Goal: Register for event/course

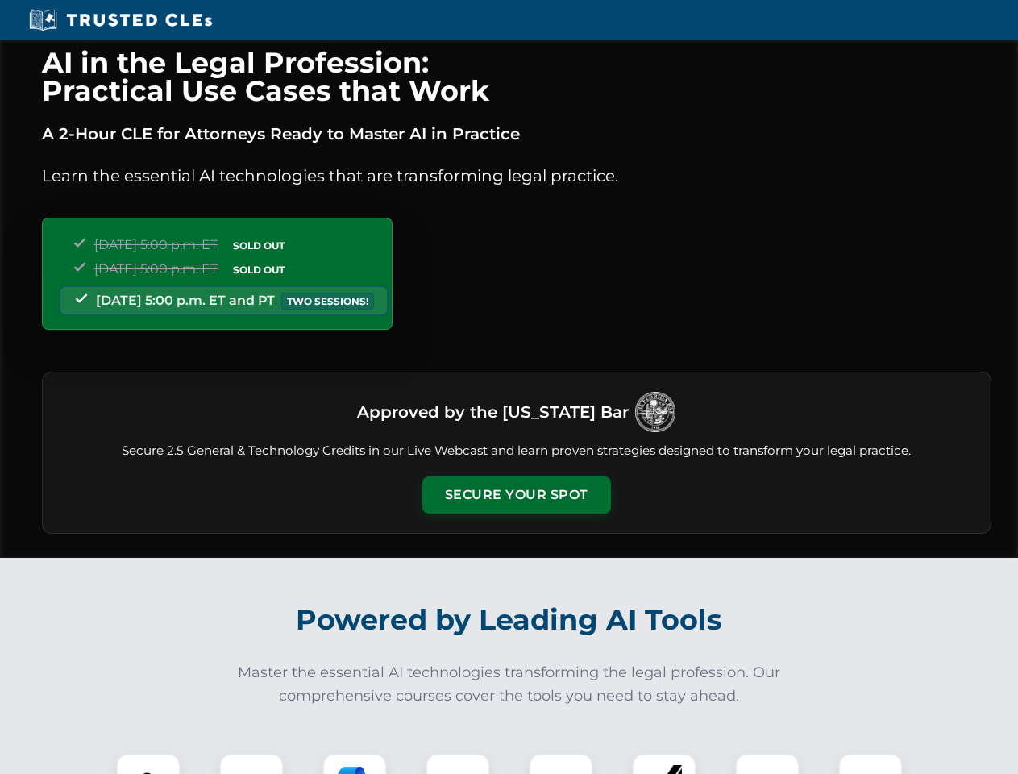
click at [516, 495] on button "Secure Your Spot" at bounding box center [516, 494] width 189 height 37
click at [148, 763] on img at bounding box center [148, 785] width 47 height 47
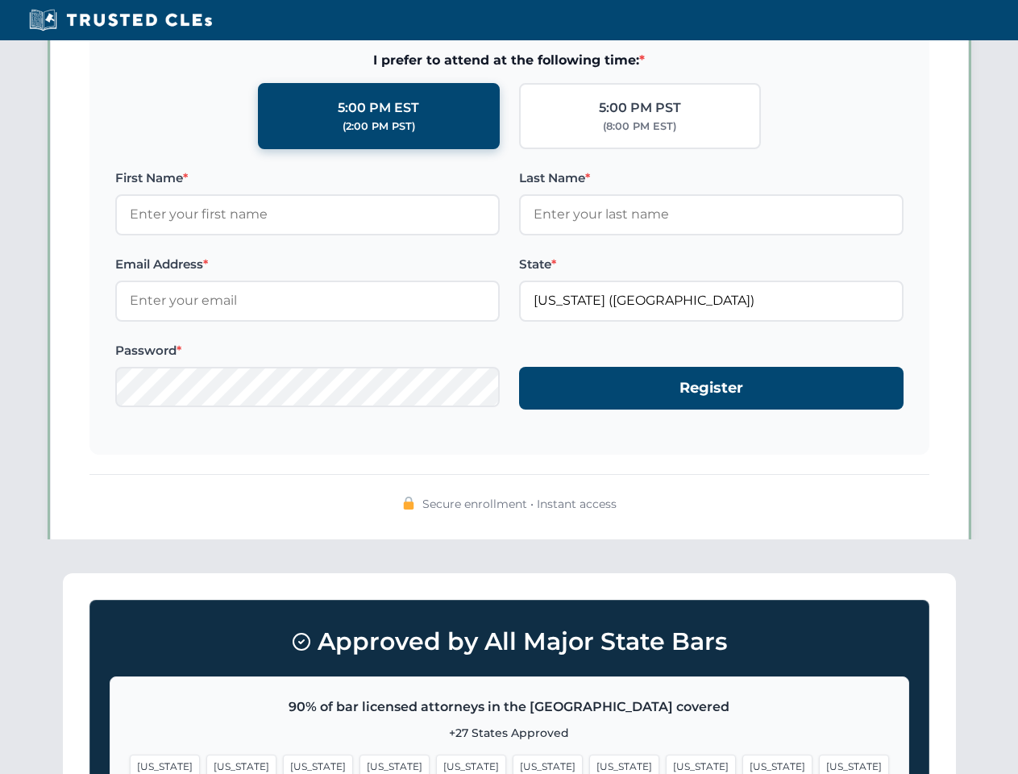
click at [589, 763] on span "[US_STATE]" at bounding box center [624, 765] width 70 height 23
click at [742, 763] on span "[US_STATE]" at bounding box center [777, 765] width 70 height 23
